Goal: Check status

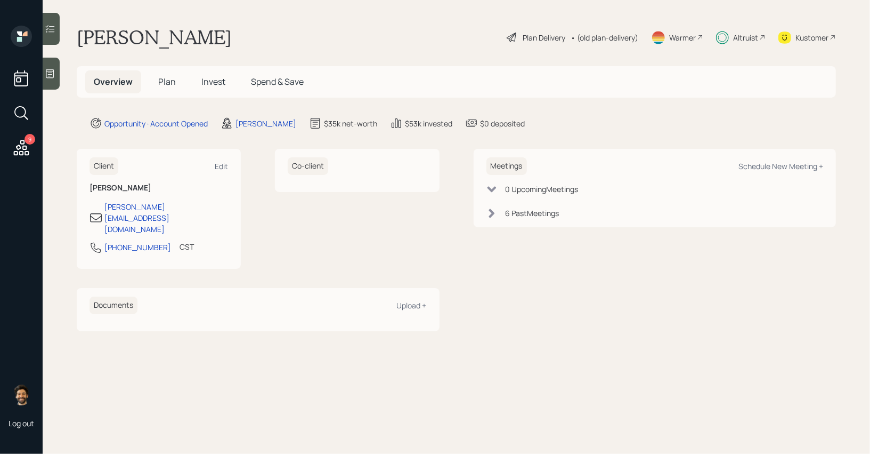
click at [222, 80] on span "Invest" at bounding box center [213, 82] width 24 height 12
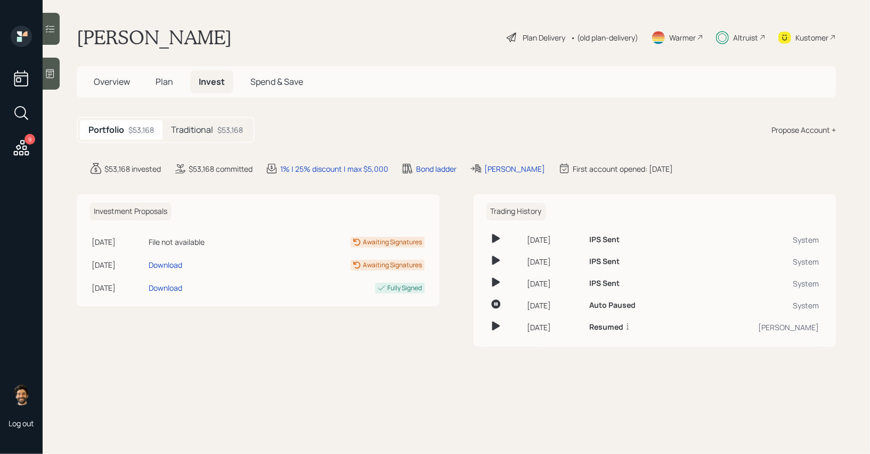
click at [231, 133] on div "$53,168" at bounding box center [230, 129] width 26 height 11
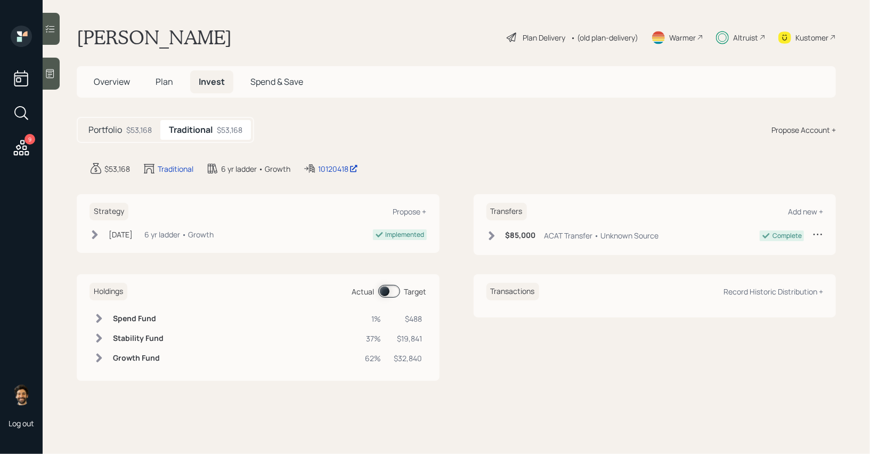
click at [389, 292] on span at bounding box center [389, 291] width 22 height 13
click at [104, 319] on td at bounding box center [99, 319] width 19 height 20
